Goal: Task Accomplishment & Management: Use online tool/utility

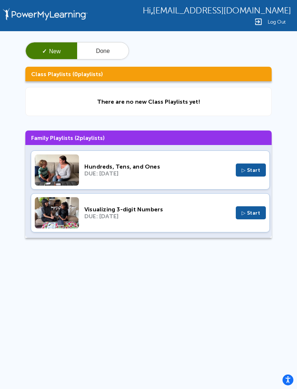
click at [102, 48] on button "Done" at bounding box center [103, 50] width 52 height 17
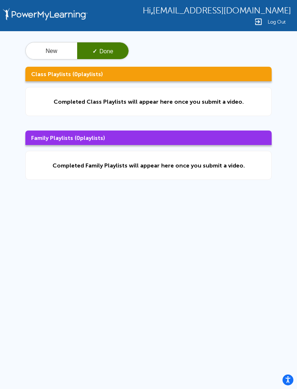
click at [44, 54] on button "New" at bounding box center [52, 50] width 52 height 17
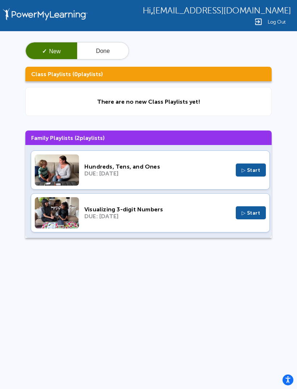
click at [186, 175] on div "DUE: [DATE]" at bounding box center [158, 173] width 146 height 7
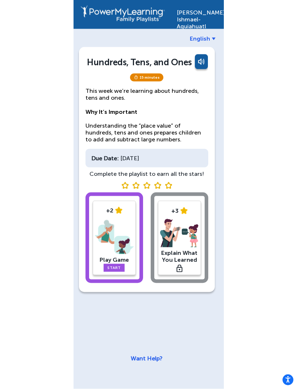
scroll to position [23, 0]
click at [181, 149] on div "Due Date: Friday, June 12" at bounding box center [147, 158] width 123 height 19
click at [188, 149] on div "Due Date: Friday, June 12" at bounding box center [147, 158] width 123 height 19
click at [180, 228] on div "+2 Play Game Start +3 Explain What You Learned" at bounding box center [147, 240] width 123 height 94
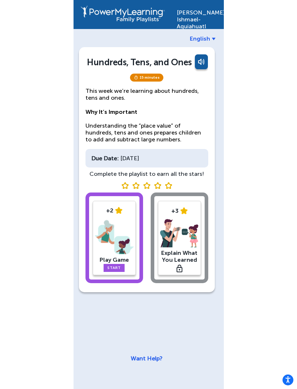
click at [179, 227] on div "+2 Play Game Start +3 Explain What You Learned" at bounding box center [147, 240] width 123 height 94
click at [121, 232] on img at bounding box center [114, 237] width 39 height 38
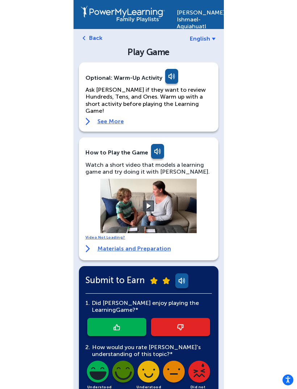
click at [109, 118] on link "See More" at bounding box center [149, 121] width 127 height 7
